Goal: Transaction & Acquisition: Subscribe to service/newsletter

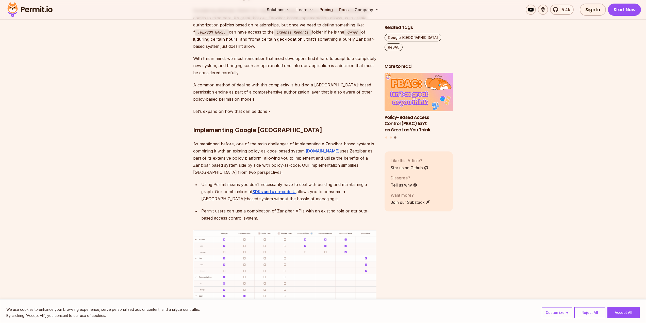
scroll to position [1997, 0]
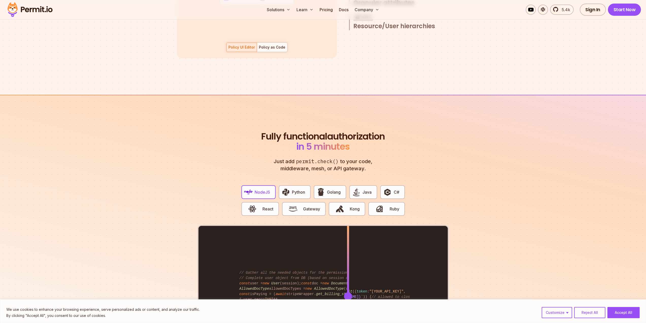
scroll to position [914, 0]
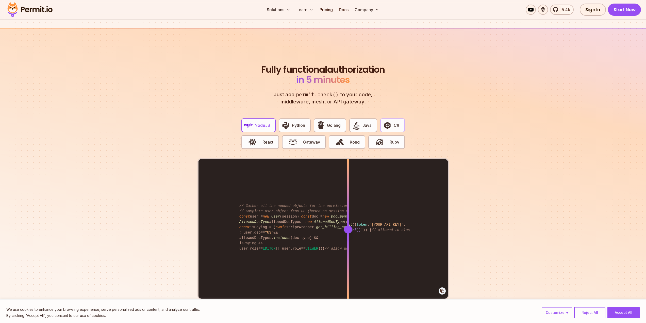
click at [393, 119] on button "C#" at bounding box center [392, 125] width 24 height 14
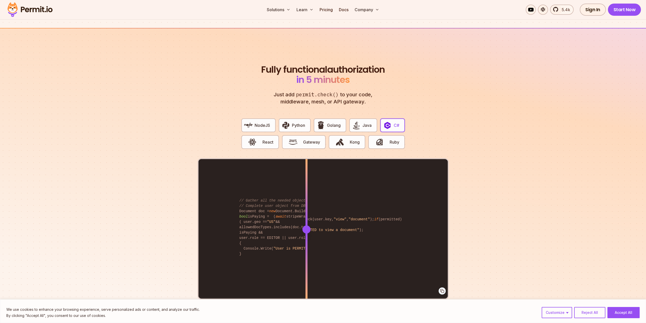
drag, startPoint x: 348, startPoint y: 221, endPoint x: 306, endPoint y: 201, distance: 46.4
click at [306, 201] on div at bounding box center [306, 229] width 2 height 140
click at [301, 138] on span "button" at bounding box center [293, 142] width 17 height 9
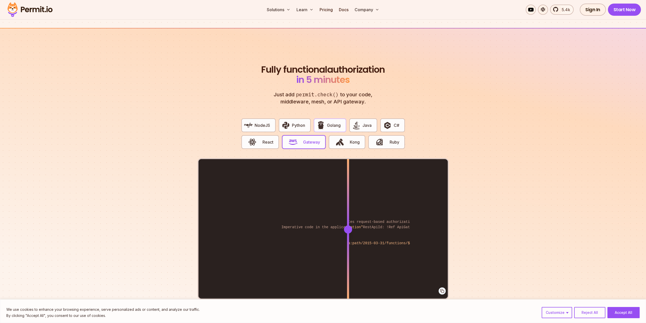
click at [339, 122] on span "Golang" at bounding box center [334, 125] width 14 height 6
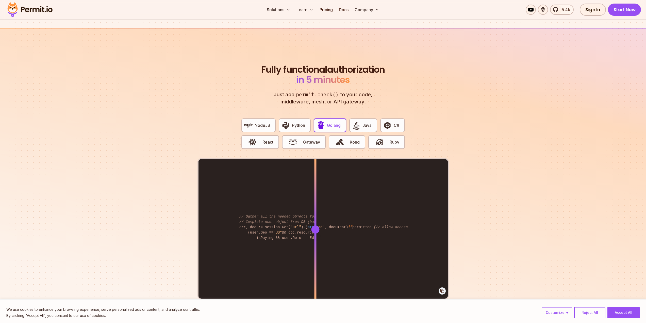
drag, startPoint x: 346, startPoint y: 224, endPoint x: 315, endPoint y: 213, distance: 32.6
click at [315, 213] on div at bounding box center [315, 229] width 2 height 140
click at [129, 190] on section "Fully functional authorization in 5 minutes Just add permit.check() to your cod…" at bounding box center [323, 186] width 646 height 317
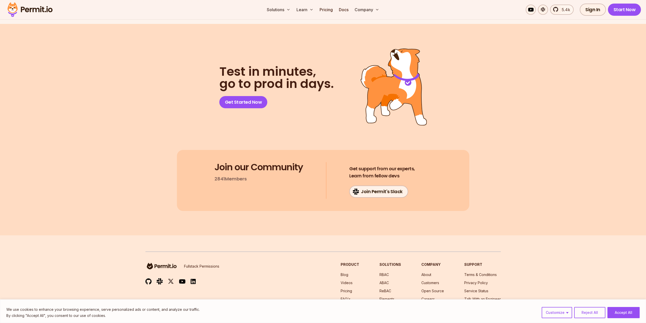
scroll to position [2627, 0]
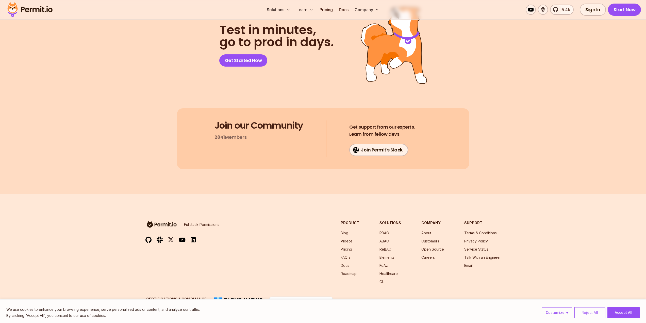
click at [591, 311] on button "Reject All" at bounding box center [589, 312] width 31 height 11
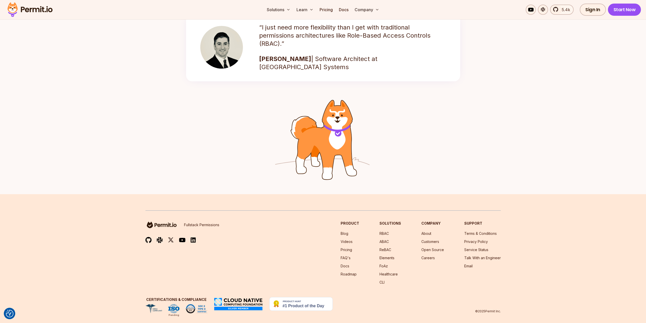
scroll to position [741, 0]
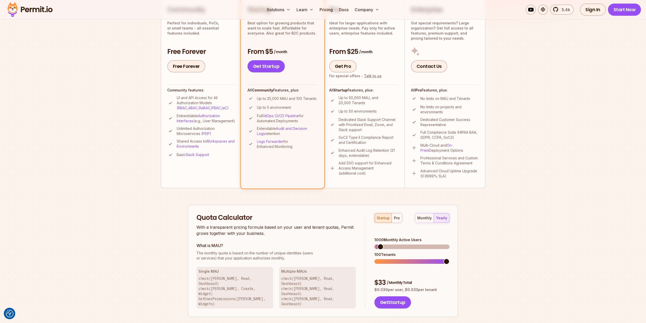
scroll to position [135, 0]
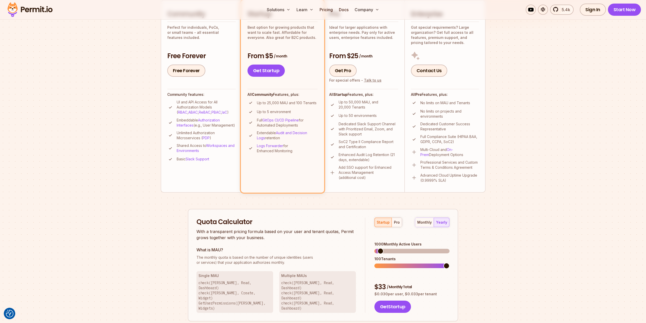
click at [217, 80] on li "Community Perfect for individuals, PoCs, or small teams - all essential feature…" at bounding box center [201, 96] width 81 height 192
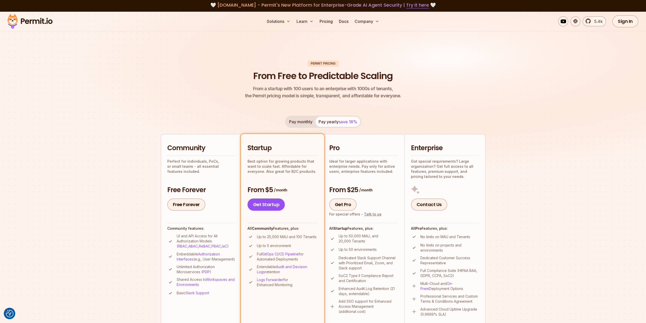
scroll to position [0, 0]
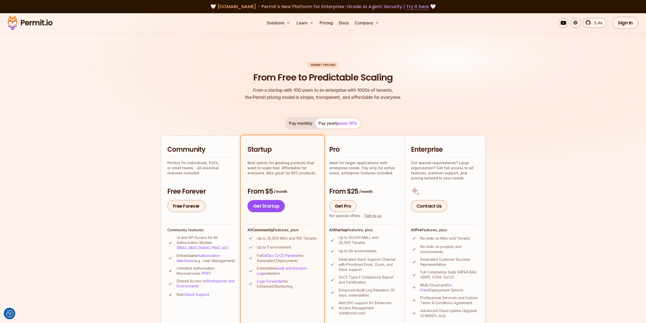
drag, startPoint x: 154, startPoint y: 149, endPoint x: 154, endPoint y: 129, distance: 20.3
click at [321, 122] on div "Pay monthly Pay yearly save 18%" at bounding box center [323, 123] width 76 height 12
click at [334, 124] on div "Pay monthly Pay yearly save 18%" at bounding box center [323, 123] width 76 height 12
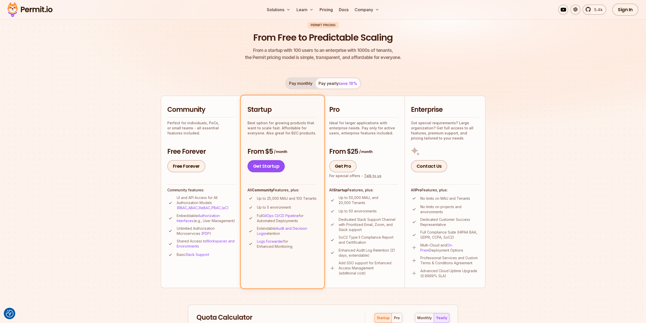
scroll to position [34, 0]
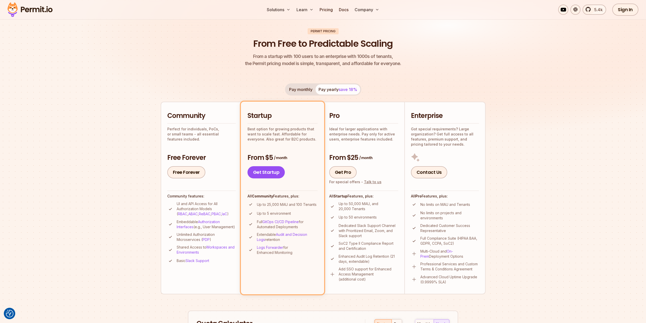
click at [303, 91] on button "Pay monthly" at bounding box center [300, 89] width 29 height 10
click at [325, 88] on button "Pay yearly save 18%" at bounding box center [337, 89] width 45 height 10
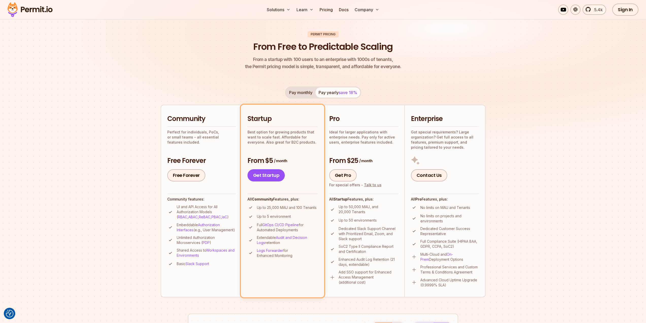
scroll to position [0, 0]
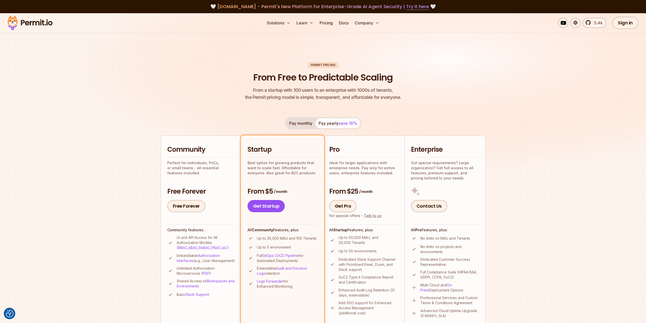
click at [127, 145] on img at bounding box center [323, 99] width 646 height 172
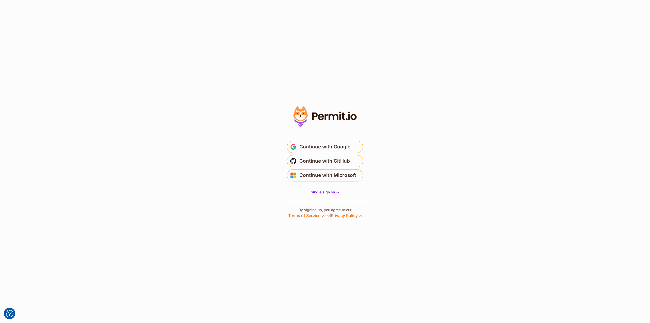
drag, startPoint x: 297, startPoint y: 111, endPoint x: 316, endPoint y: 111, distance: 18.8
click at [316, 111] on icon at bounding box center [325, 116] width 70 height 24
drag, startPoint x: 343, startPoint y: 114, endPoint x: 365, endPoint y: 109, distance: 22.6
click at [365, 109] on div at bounding box center [325, 161] width 102 height 114
